Goal: Information Seeking & Learning: Learn about a topic

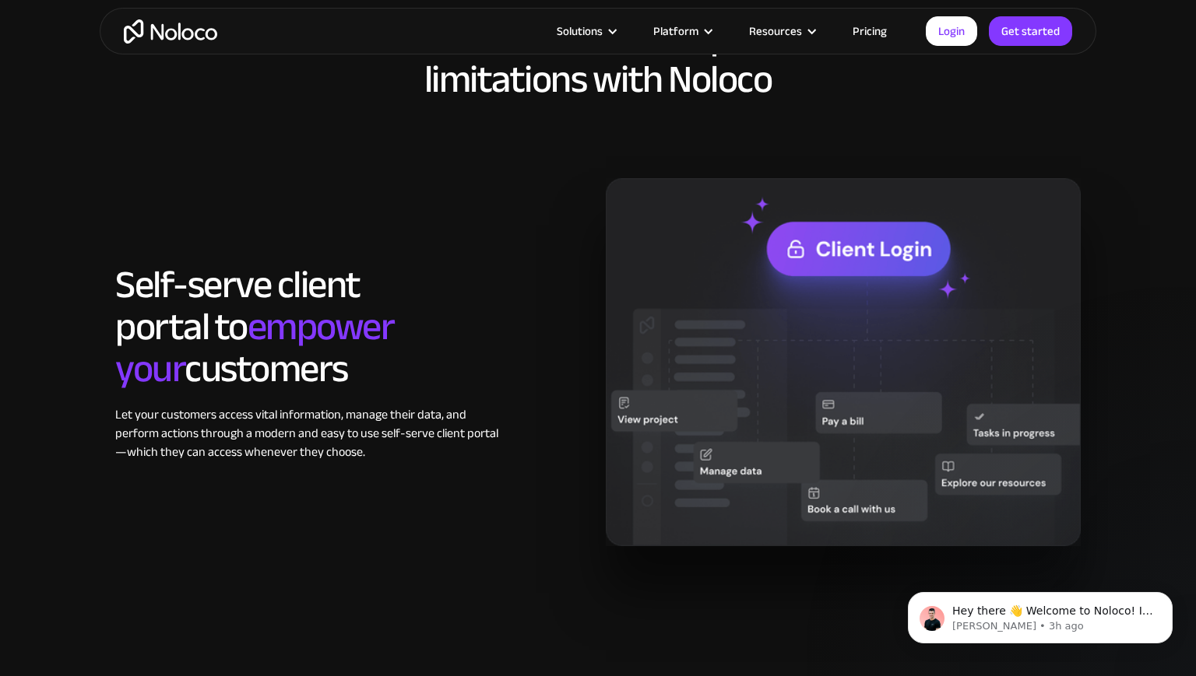
click at [366, 179] on div "Self-serve client portal to empower your customers Let your customers access vi…" at bounding box center [597, 361] width 981 height 367
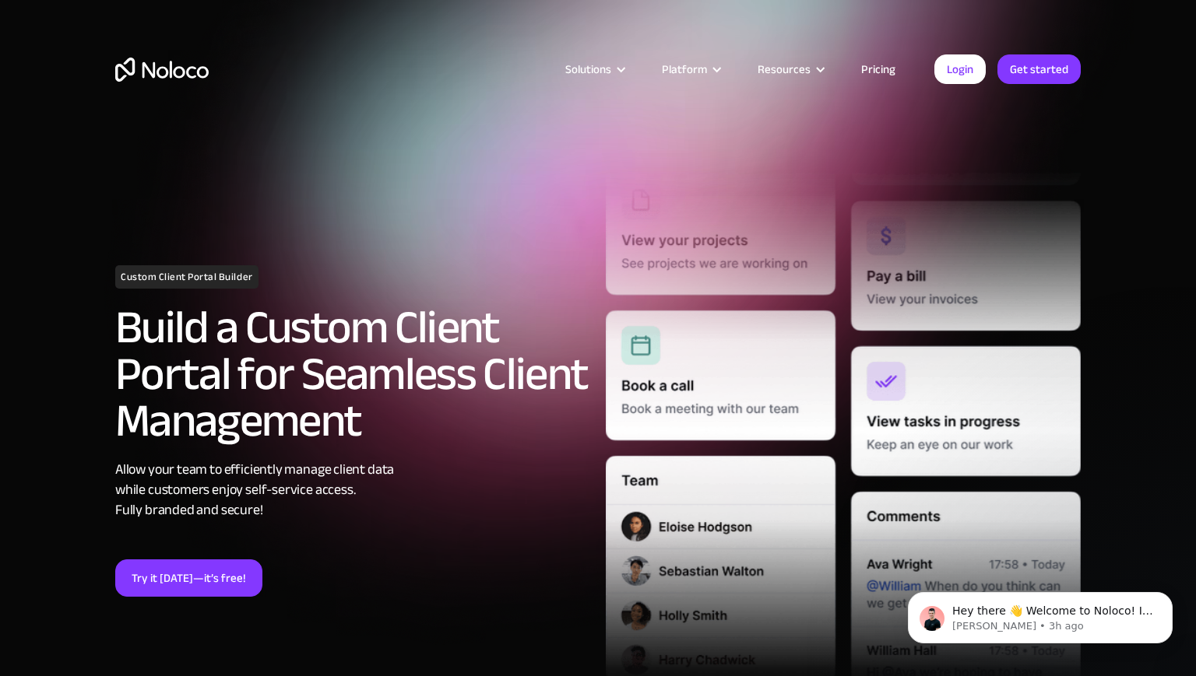
click at [170, 74] on img "home" at bounding box center [161, 70] width 93 height 24
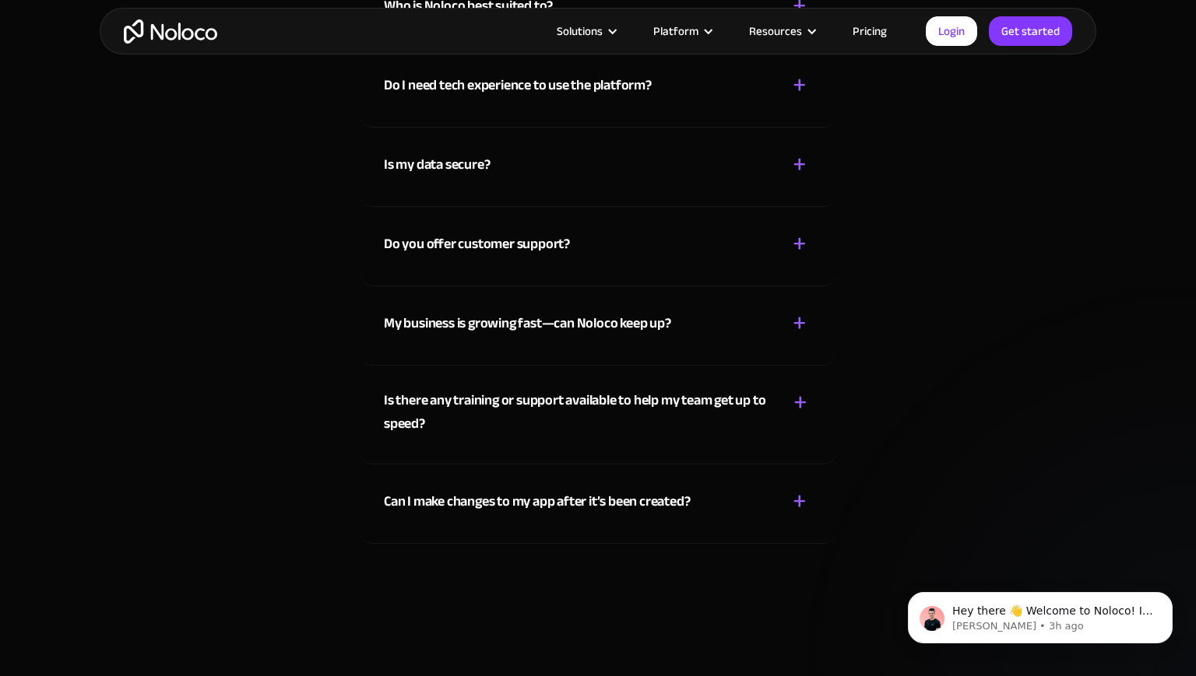
scroll to position [7364, 0]
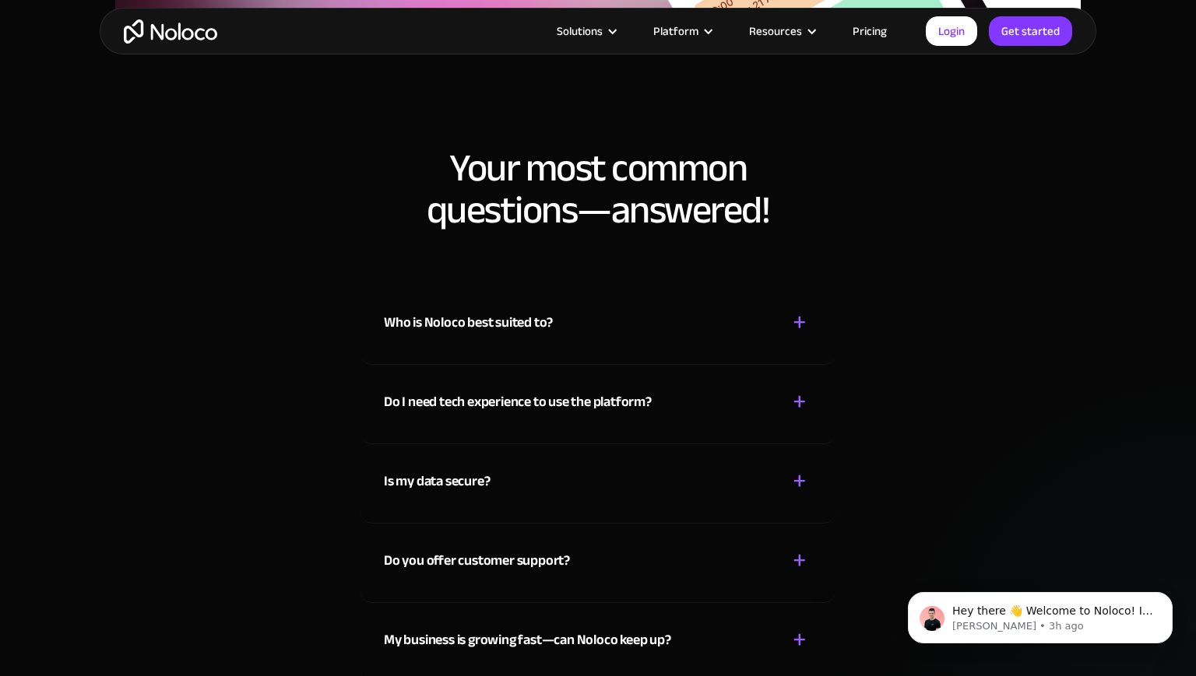
click at [887, 30] on link "Pricing" at bounding box center [869, 31] width 73 height 20
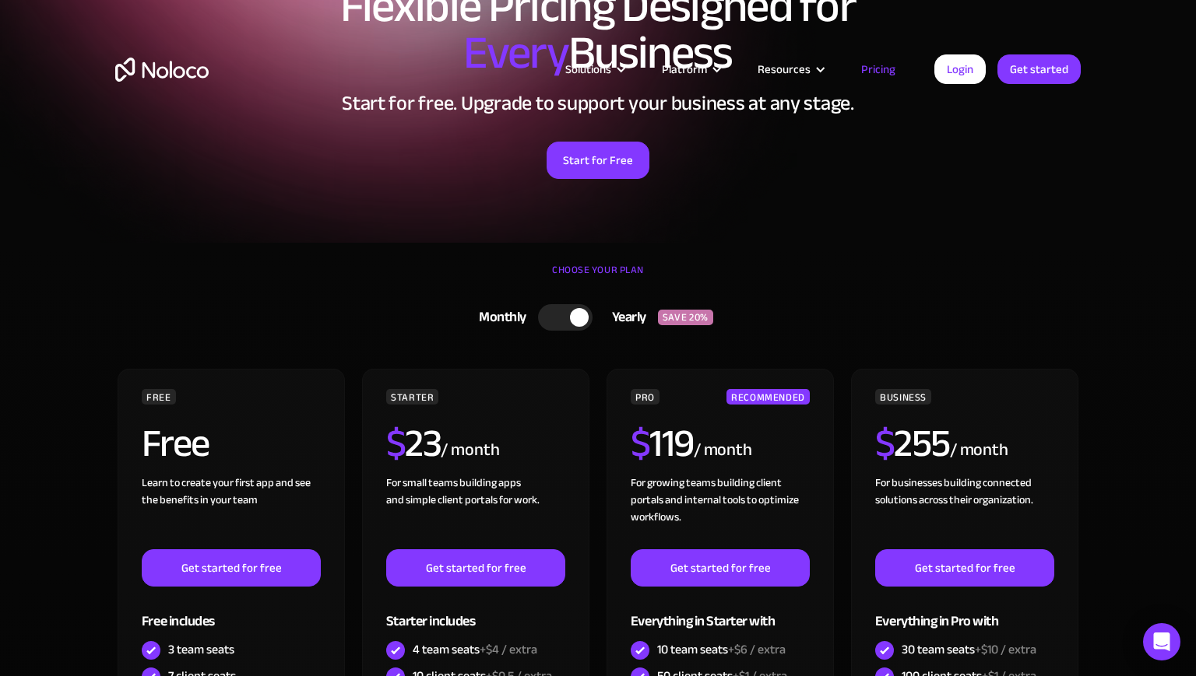
scroll to position [307, 0]
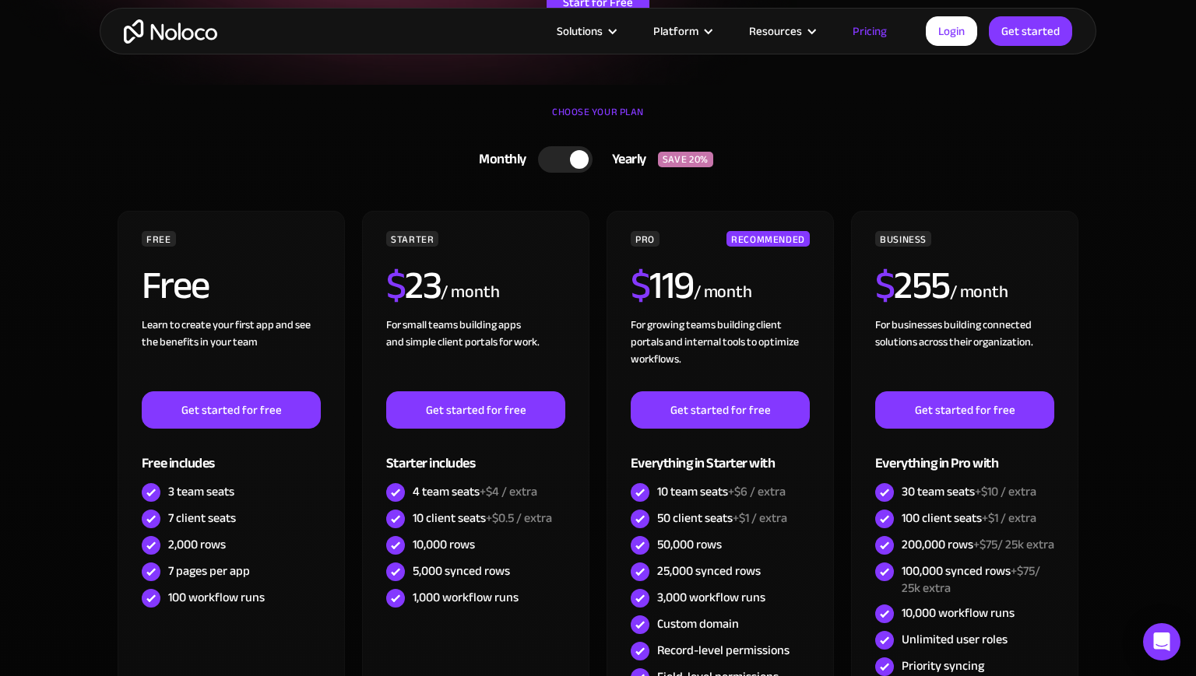
click at [185, 34] on img "home" at bounding box center [170, 31] width 93 height 24
